Goal: Information Seeking & Learning: Compare options

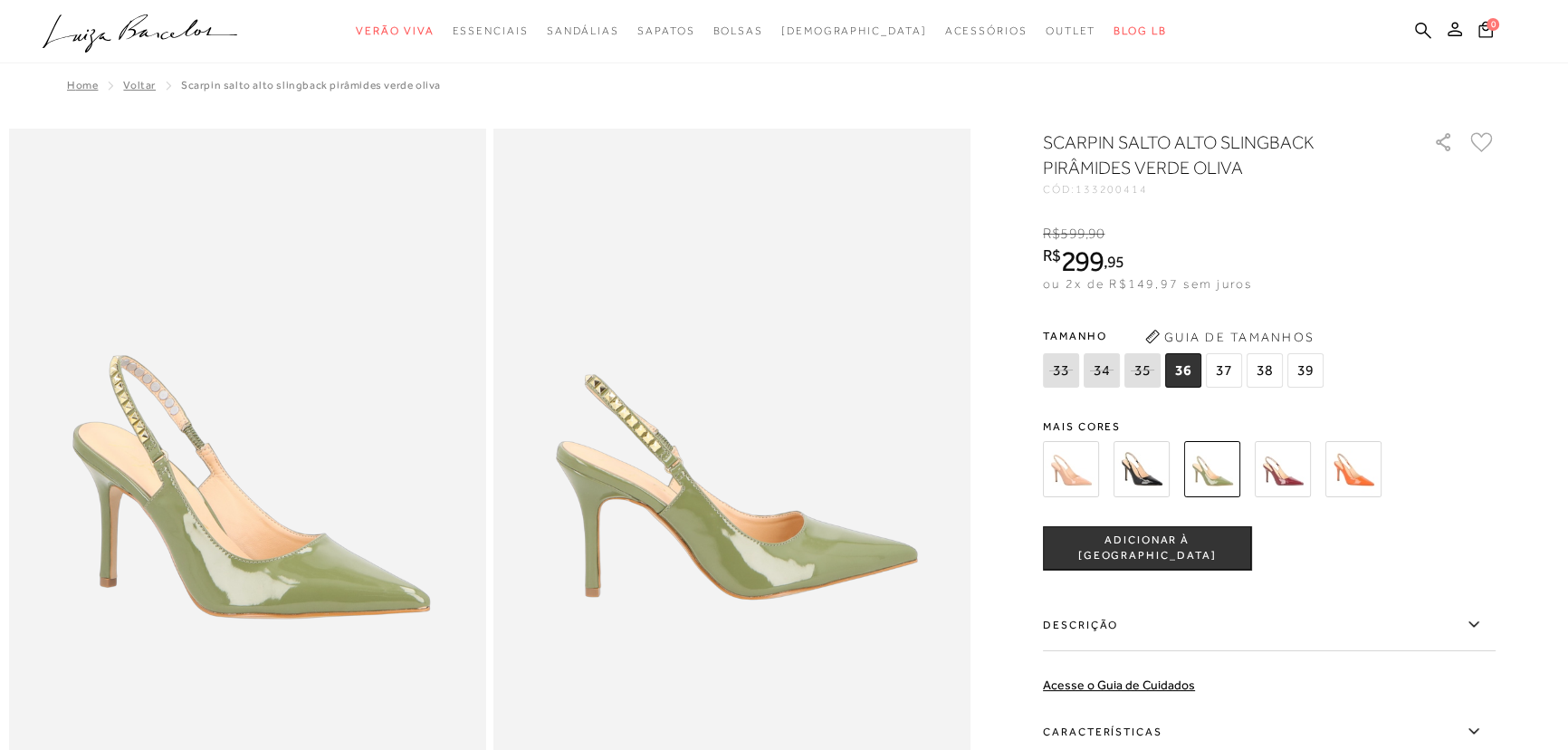
click at [1283, 480] on img at bounding box center [1282, 469] width 56 height 56
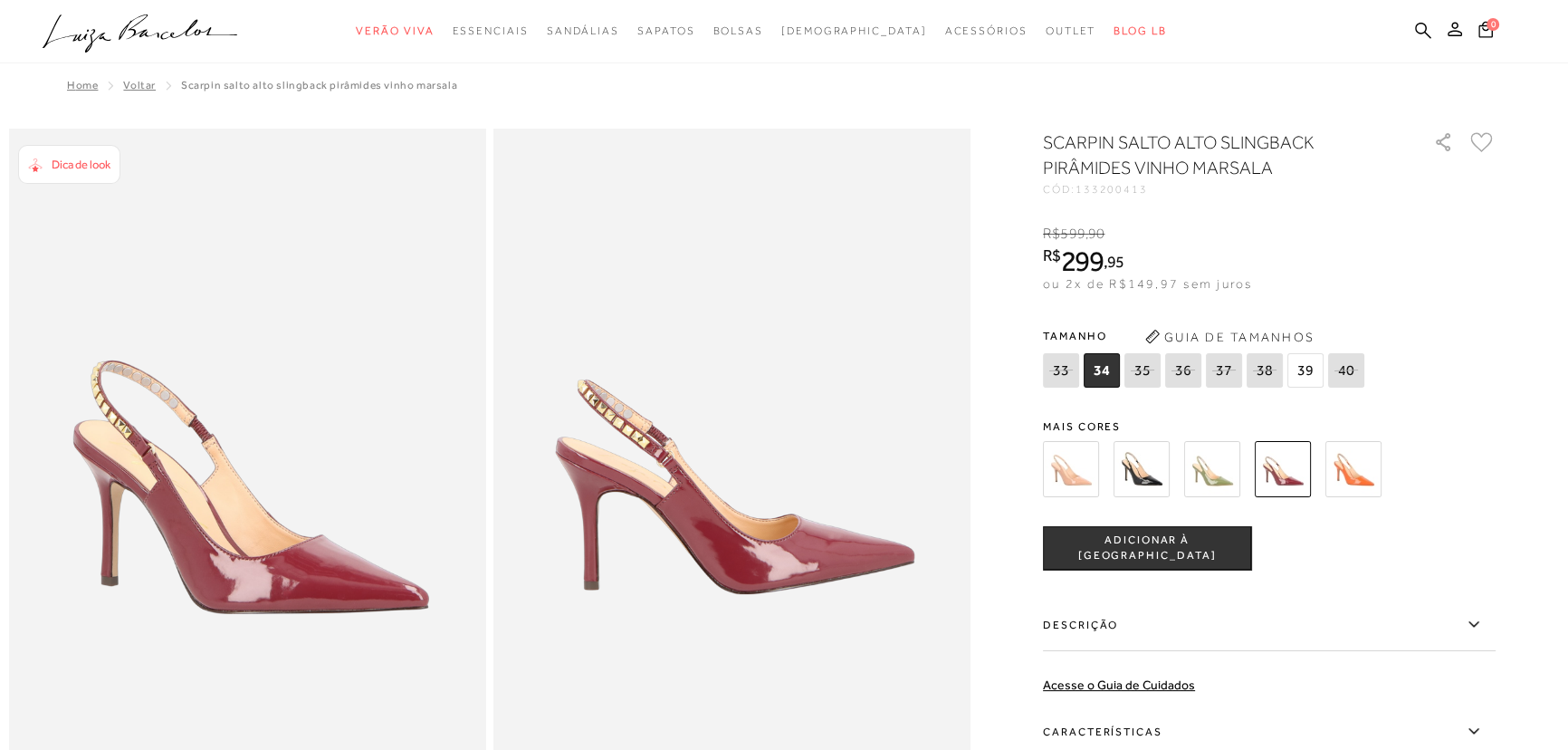
click at [1366, 475] on img at bounding box center [1353, 469] width 56 height 56
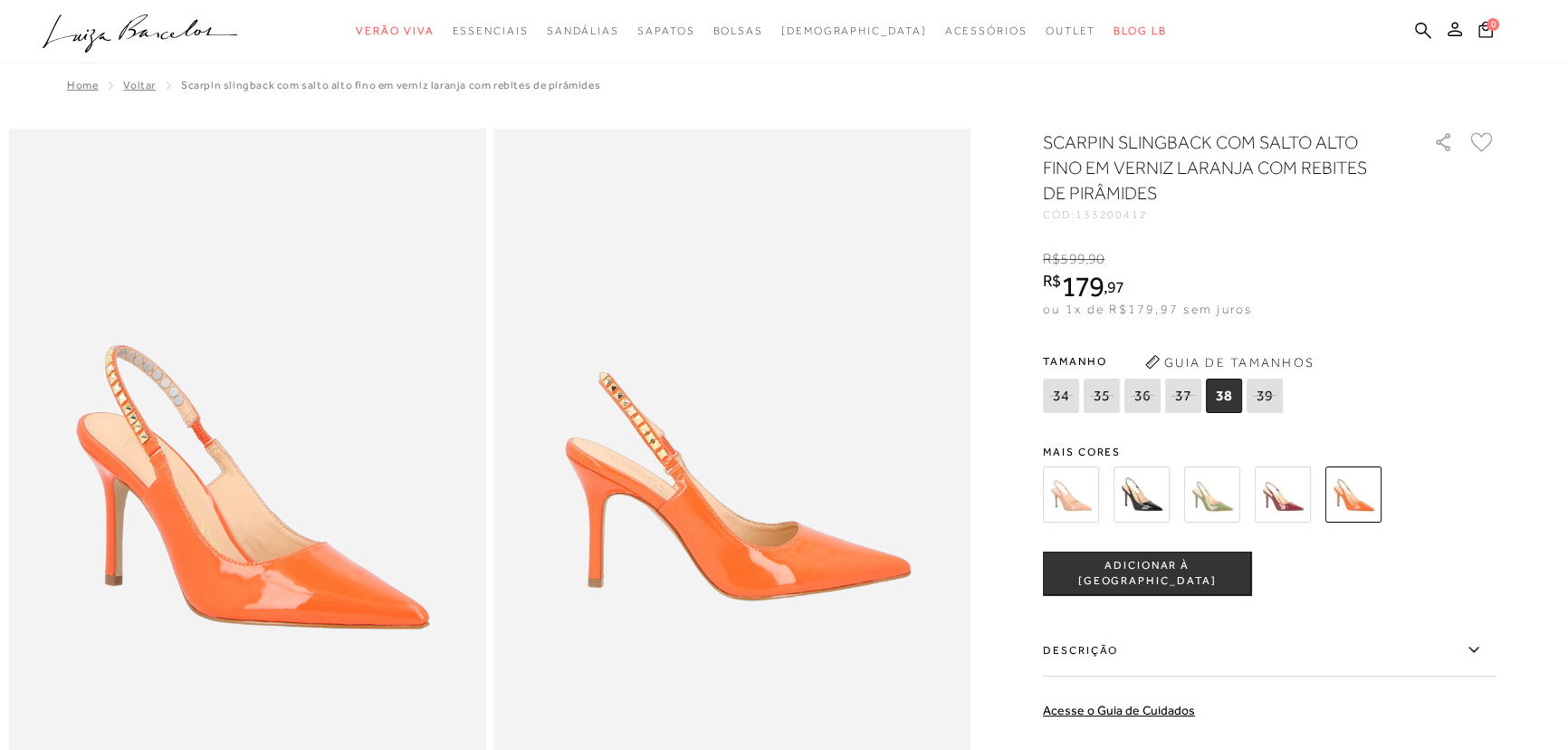
click at [1143, 496] on img at bounding box center [1141, 494] width 56 height 56
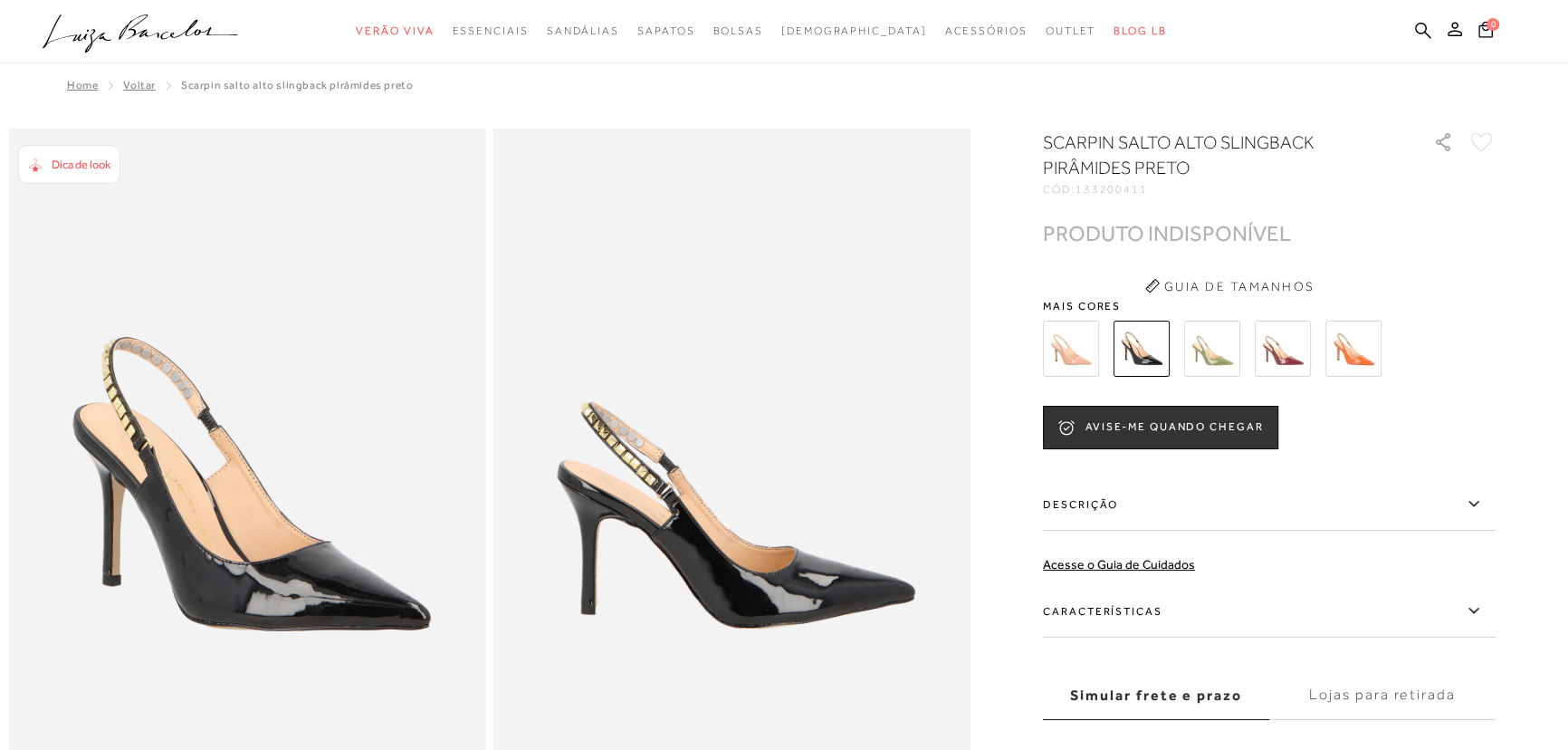
click at [1076, 355] on img at bounding box center [1070, 348] width 56 height 56
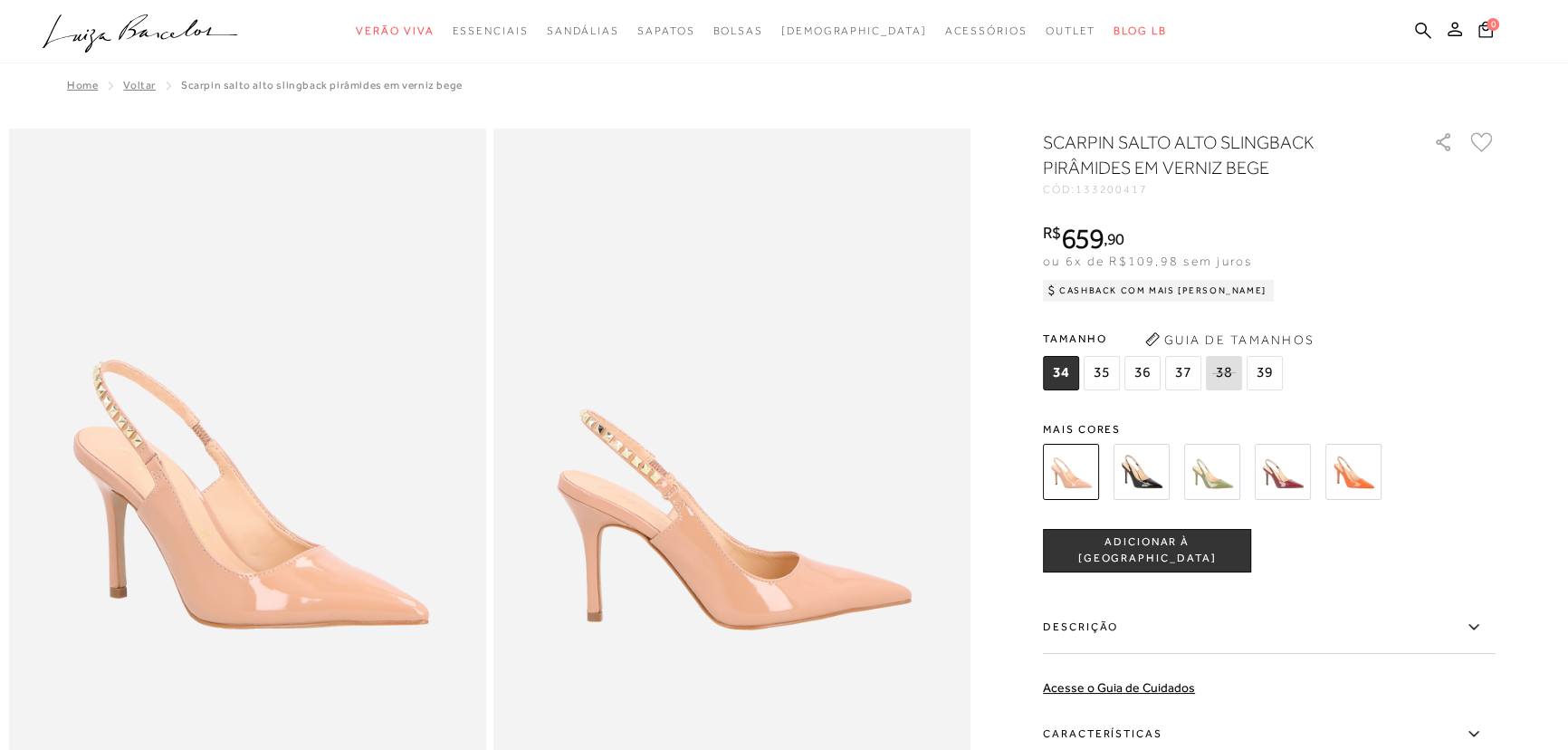
click at [1218, 478] on img at bounding box center [1212, 471] width 56 height 56
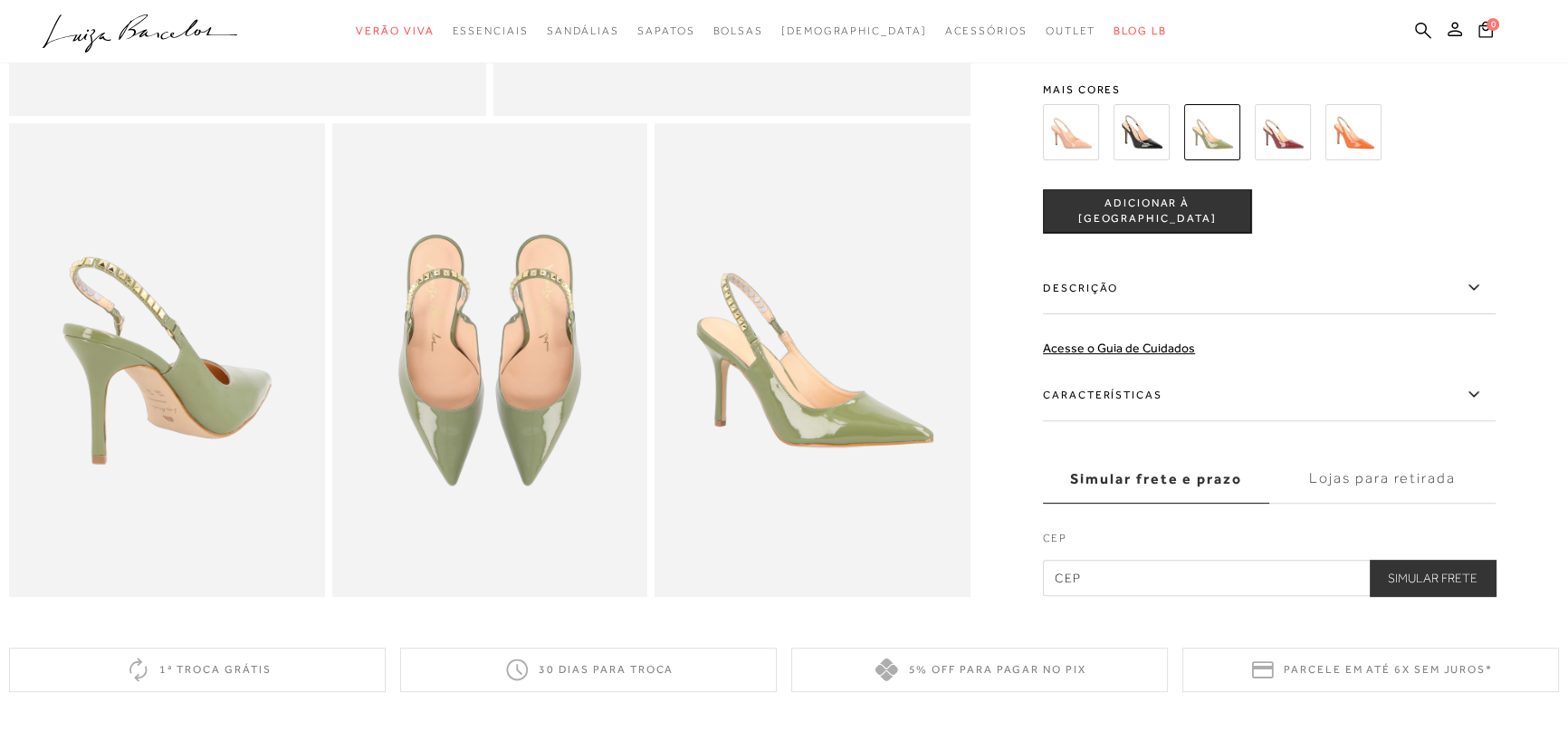
scroll to position [411, 0]
